Goal: Task Accomplishment & Management: Use online tool/utility

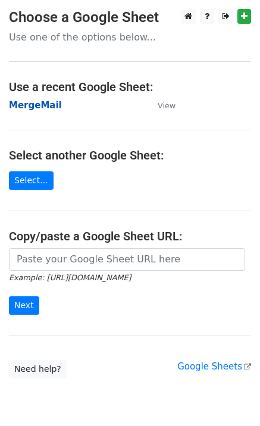
click at [41, 108] on strong "MergeMail" at bounding box center [35, 105] width 53 height 11
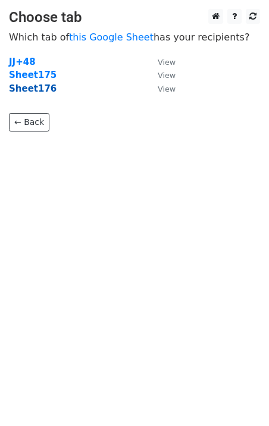
click at [34, 92] on strong "Sheet176" at bounding box center [33, 88] width 48 height 11
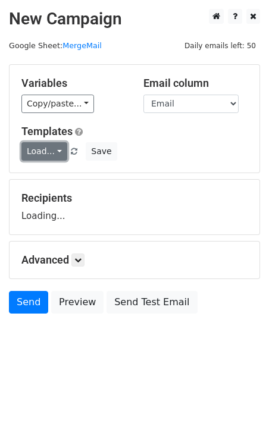
click at [48, 149] on link "Load..." at bounding box center [44, 151] width 46 height 18
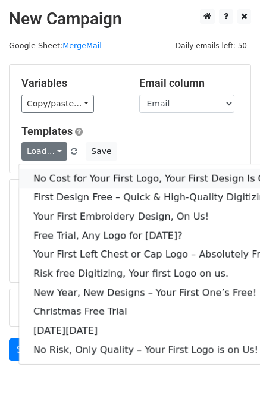
click at [79, 178] on link "No Cost for Your First Logo, Your First Design Is On Us!" at bounding box center [161, 178] width 285 height 19
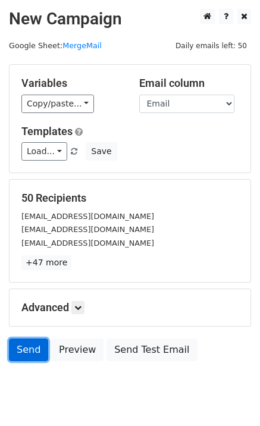
click at [17, 344] on link "Send" at bounding box center [28, 349] width 39 height 23
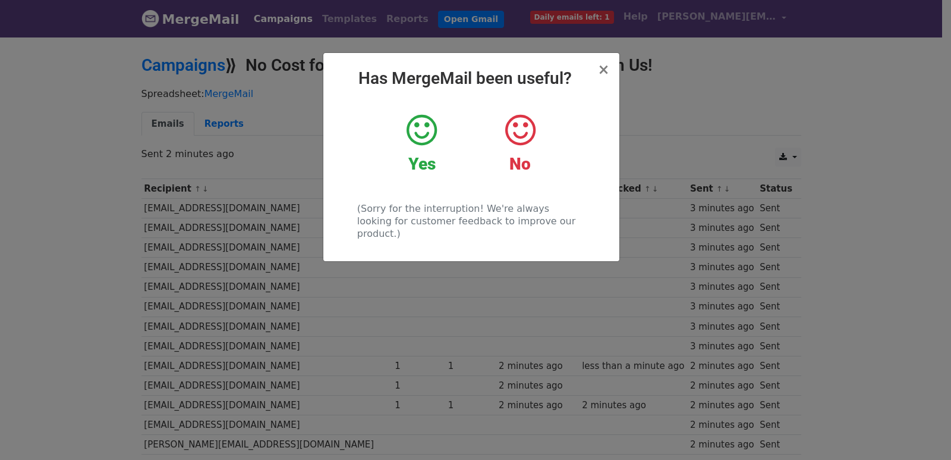
click at [352, 327] on div "× Has MergeMail been useful? Yes No (Sorry for the interruption! We're always l…" at bounding box center [475, 248] width 951 height 424
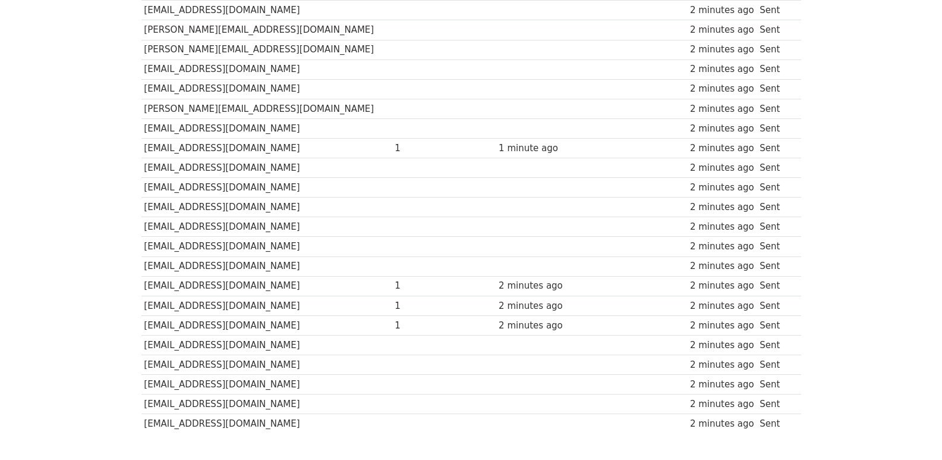
scroll to position [828, 0]
